Goal: Transaction & Acquisition: Book appointment/travel/reservation

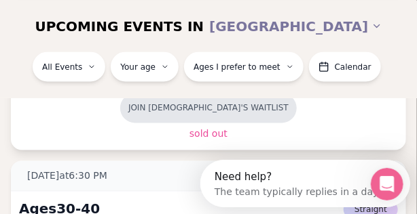
scroll to position [442, 0]
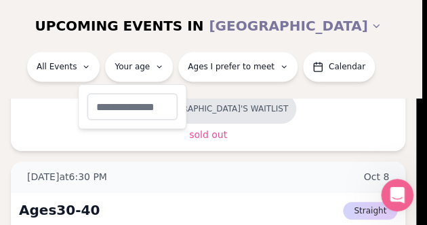
type input "**"
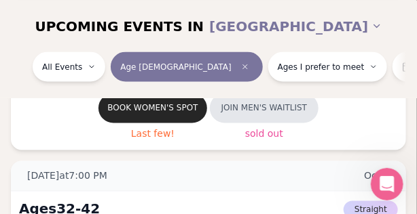
scroll to position [446, 0]
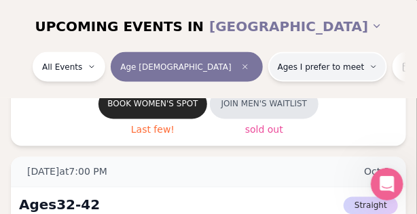
click at [268, 74] on button "Ages I prefer to meet" at bounding box center [327, 67] width 119 height 30
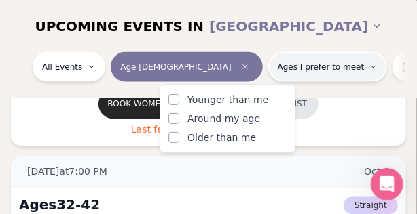
click at [268, 74] on button "Ages I prefer to meet" at bounding box center [327, 67] width 119 height 30
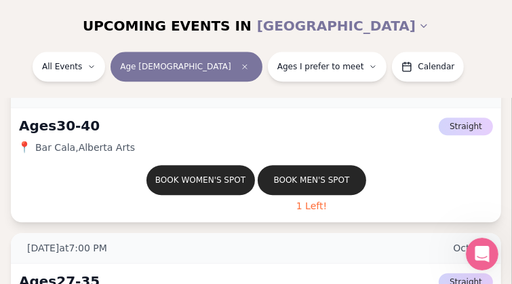
scroll to position [1771, 0]
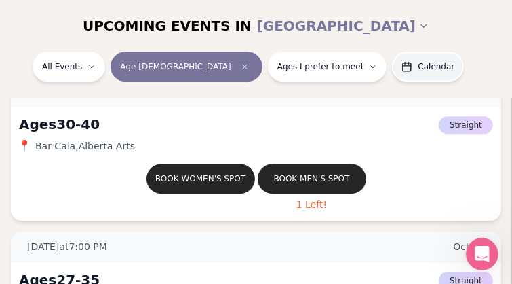
click at [416, 67] on span "Calendar" at bounding box center [436, 66] width 37 height 11
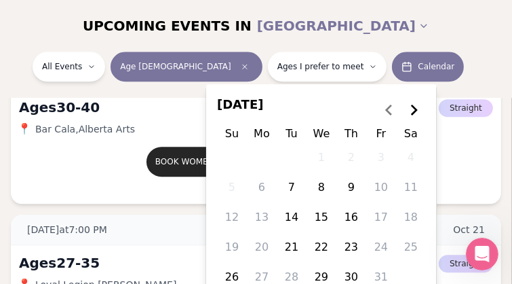
scroll to position [1788, 0]
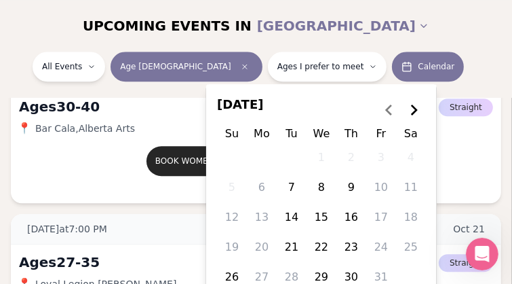
click at [322, 189] on button "8" at bounding box center [321, 187] width 24 height 24
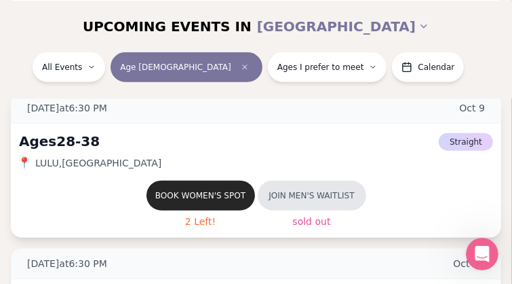
scroll to position [771, 0]
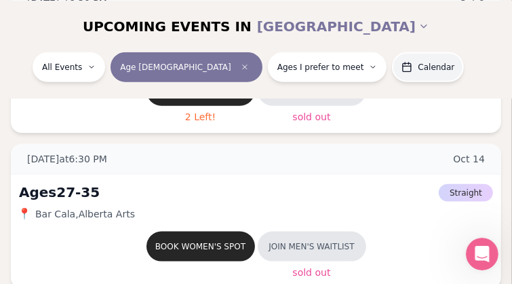
click at [402, 69] on icon "button" at bounding box center [407, 66] width 11 height 11
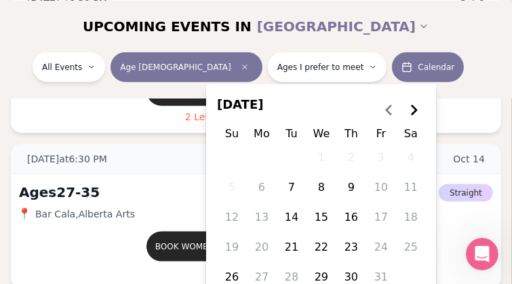
click at [320, 214] on button "22" at bounding box center [321, 247] width 24 height 24
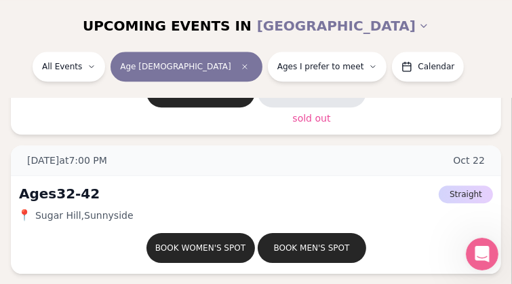
scroll to position [2019, 0]
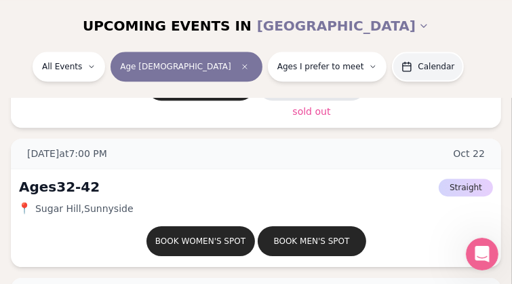
click at [416, 71] on span "Calendar" at bounding box center [436, 66] width 37 height 11
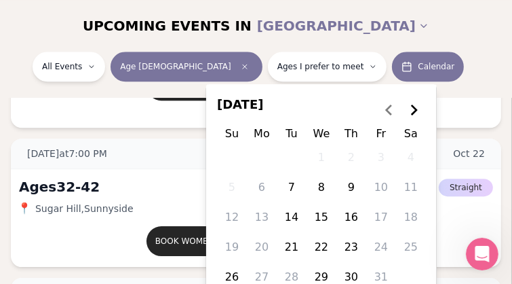
click at [322, 214] on button "15" at bounding box center [321, 217] width 24 height 24
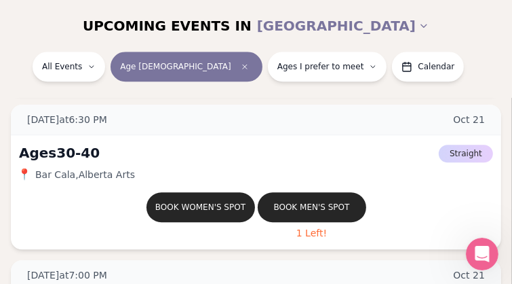
scroll to position [1745, 0]
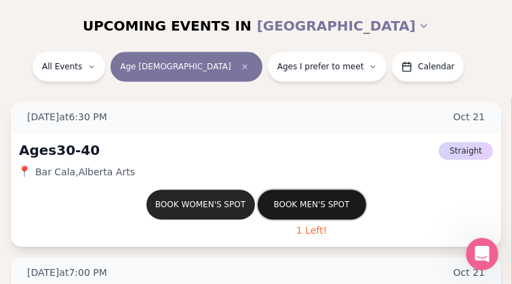
click at [324, 207] on button "Book men's spot" at bounding box center [312, 204] width 109 height 30
